Goal: Check status

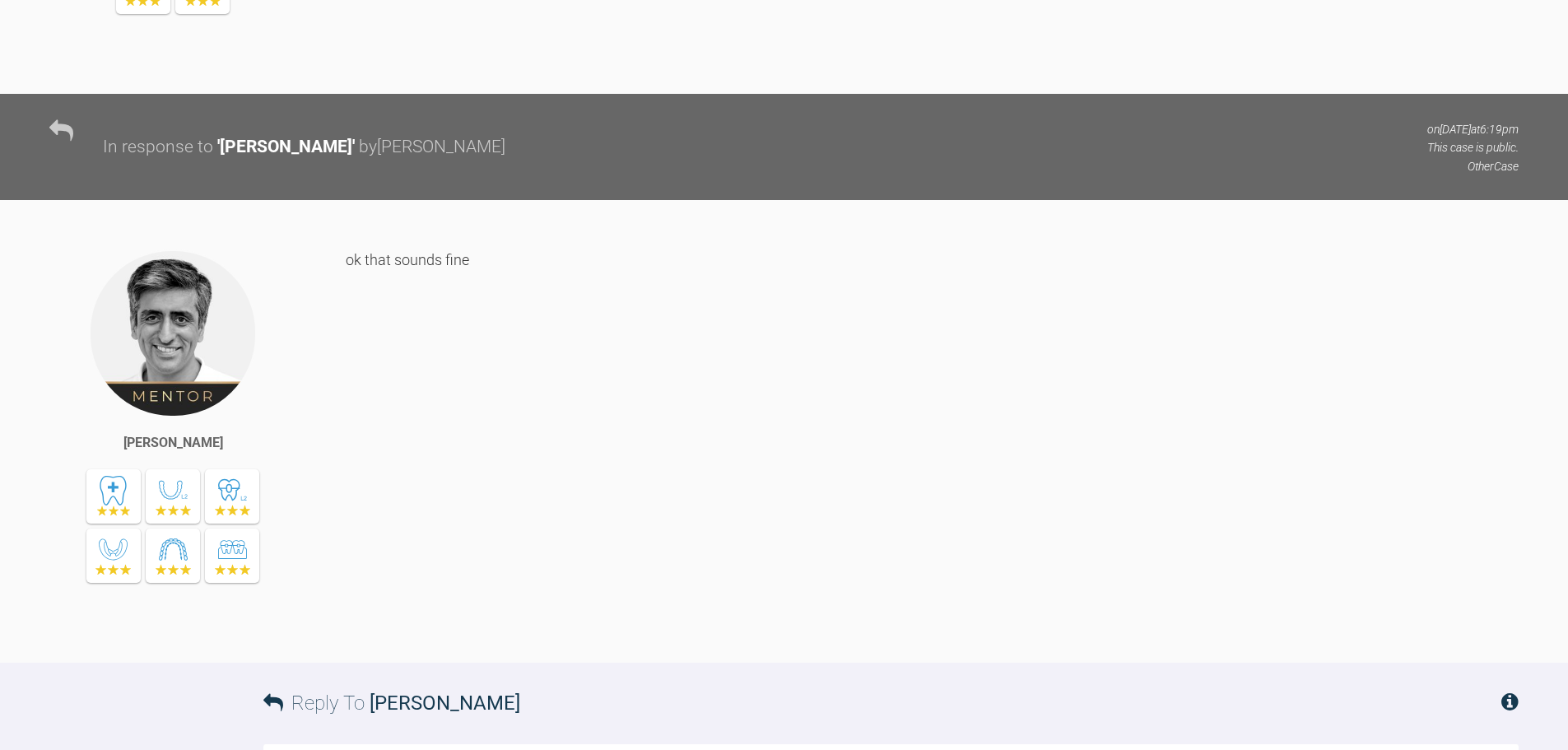
scroll to position [3563, 0]
